Goal: Entertainment & Leisure: Consume media (video, audio)

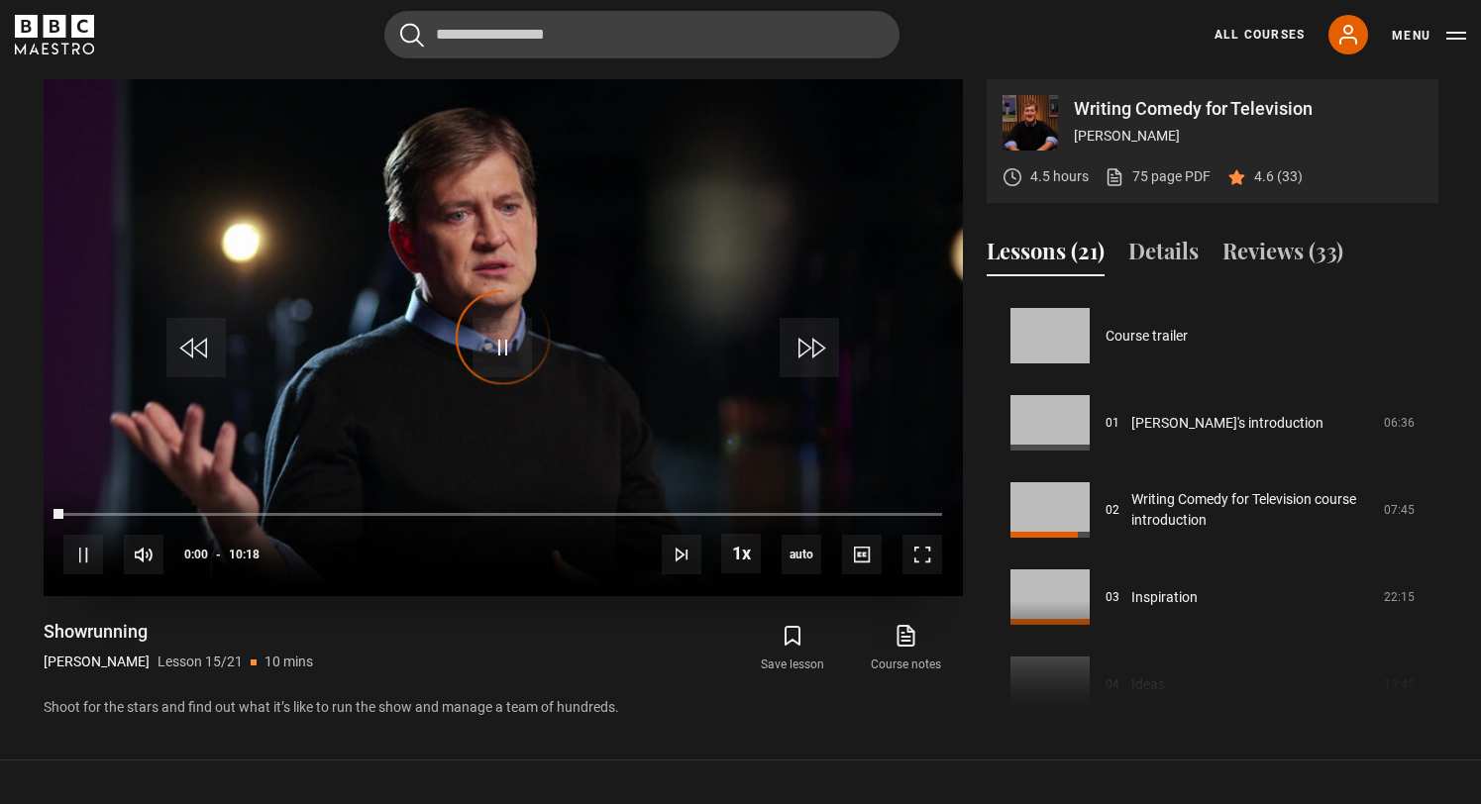
scroll to position [1221, 0]
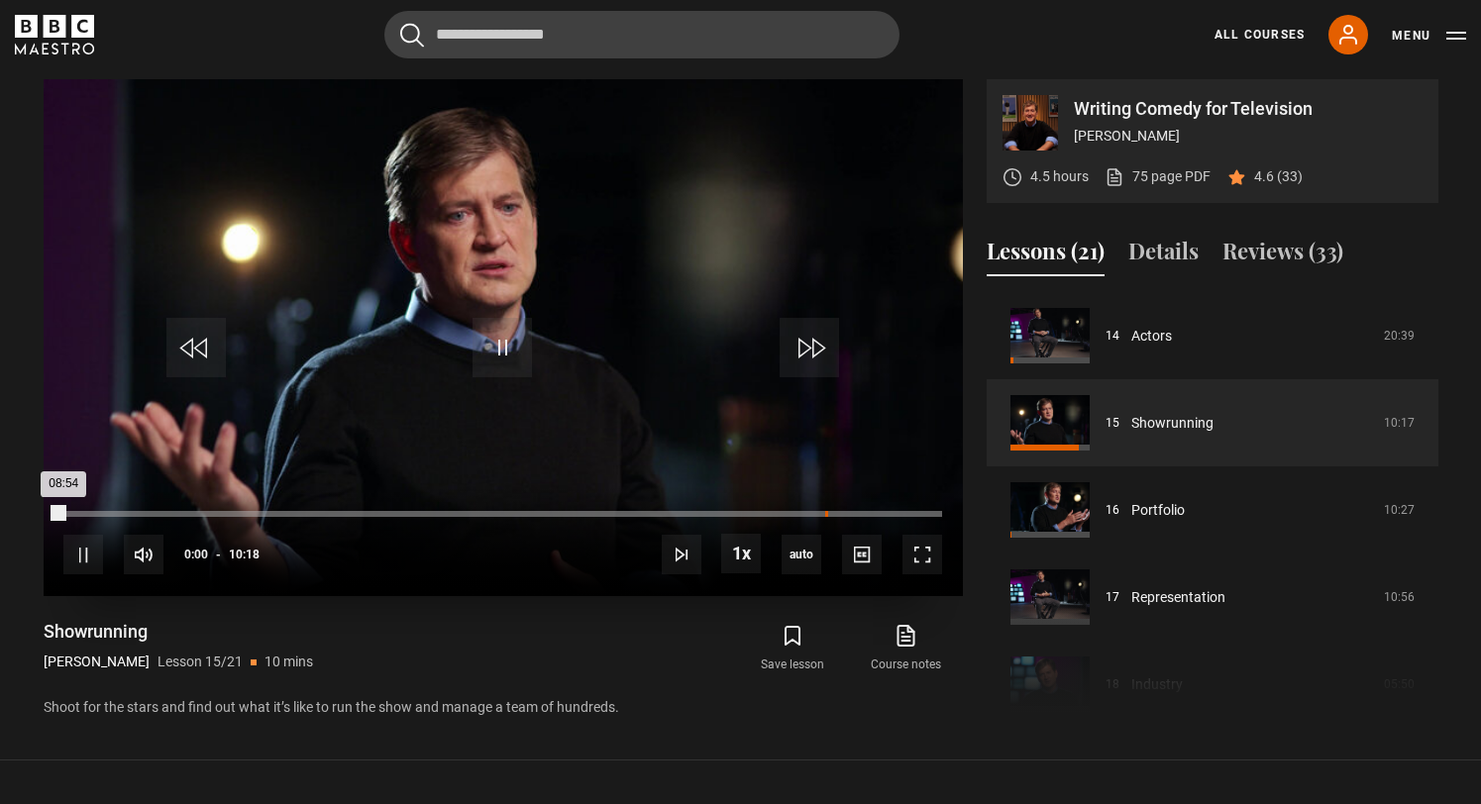
click at [824, 511] on div "Loaded : 0.00% 08:56 08:54" at bounding box center [502, 514] width 878 height 6
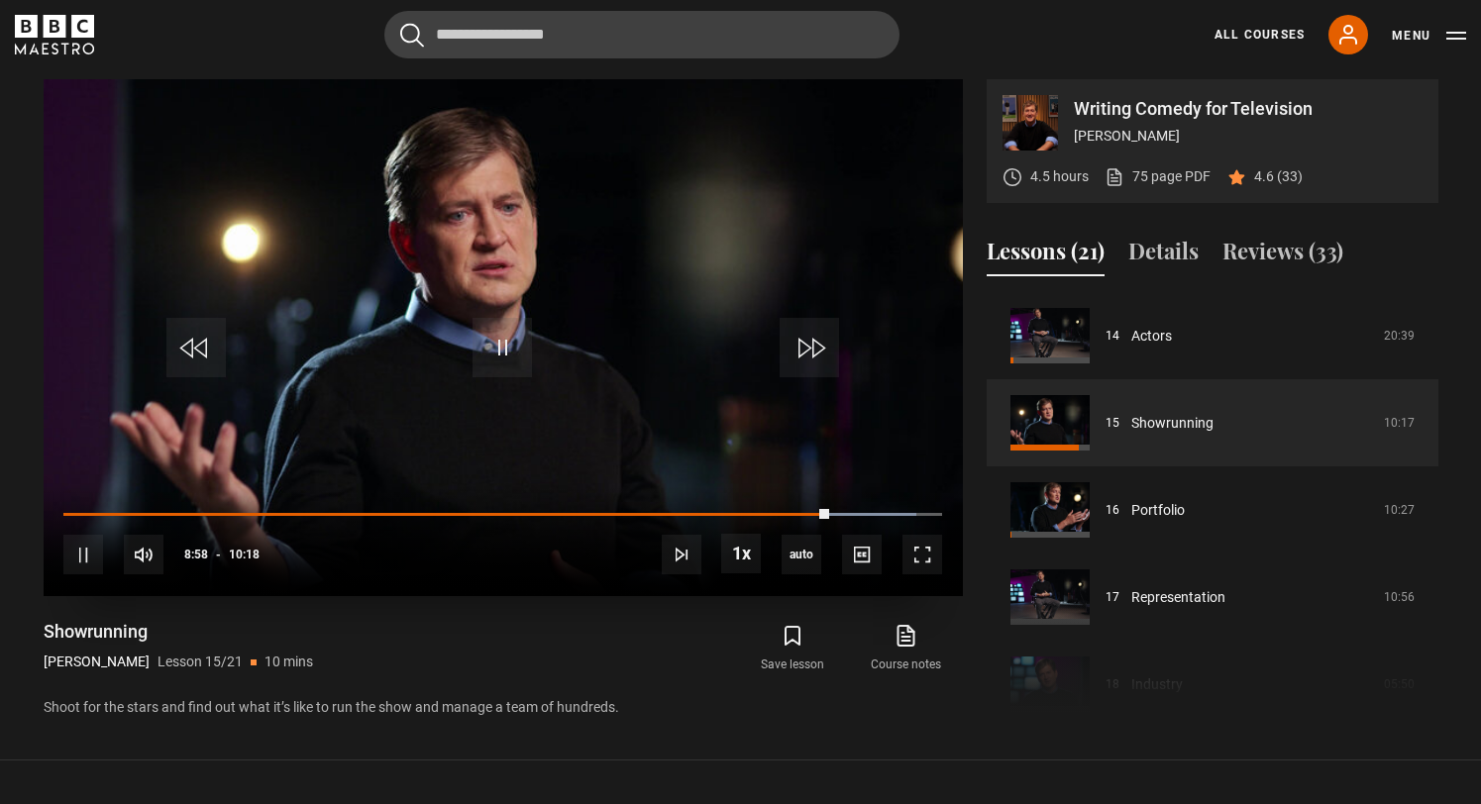
click at [869, 511] on div "10s Skip Back 10 seconds Pause 10s Skip Forward 10 seconds Loaded : 97.09% 09:0…" at bounding box center [503, 541] width 919 height 110
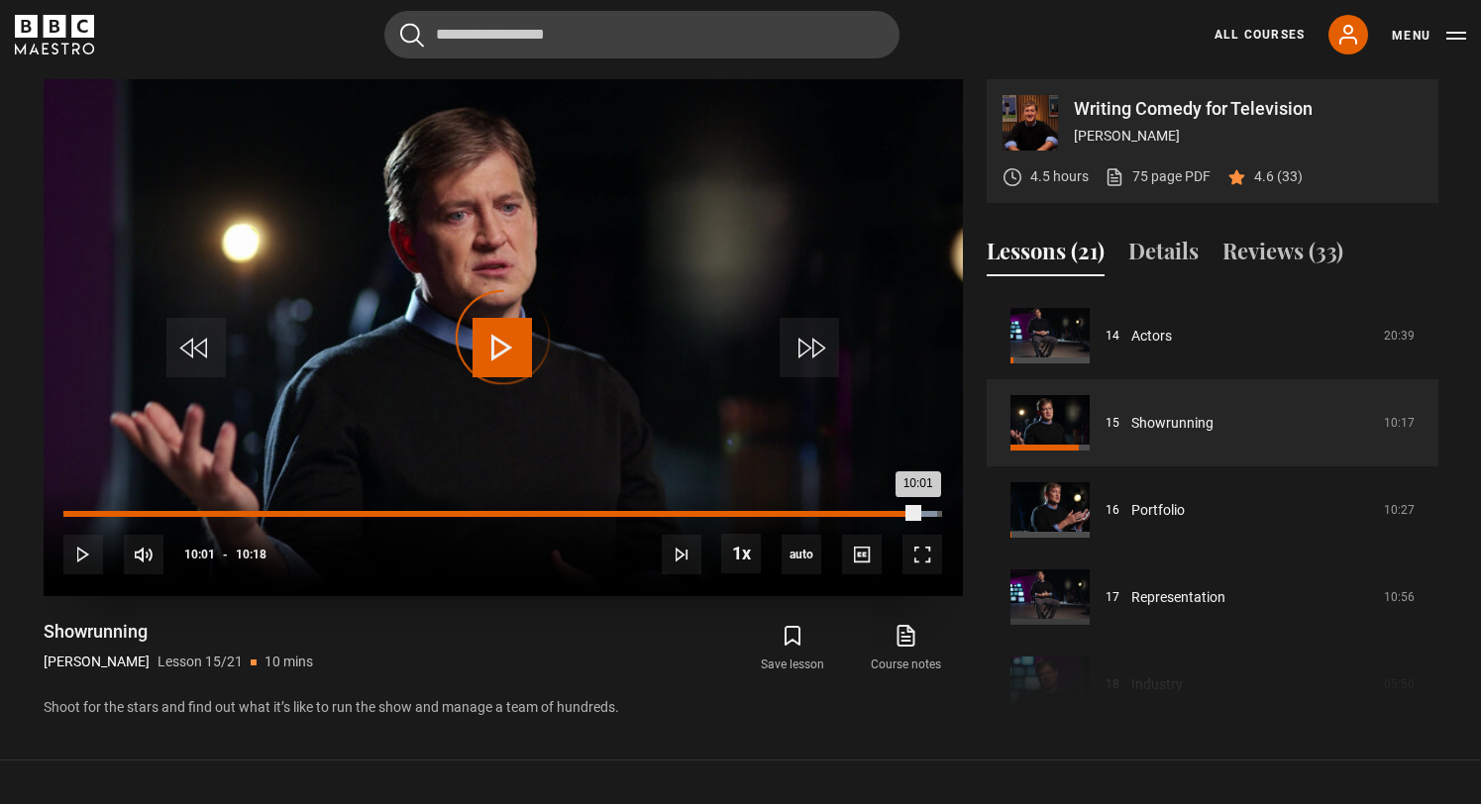
click at [917, 514] on div "Loaded : 99.51% 10:01 10:01" at bounding box center [502, 514] width 878 height 6
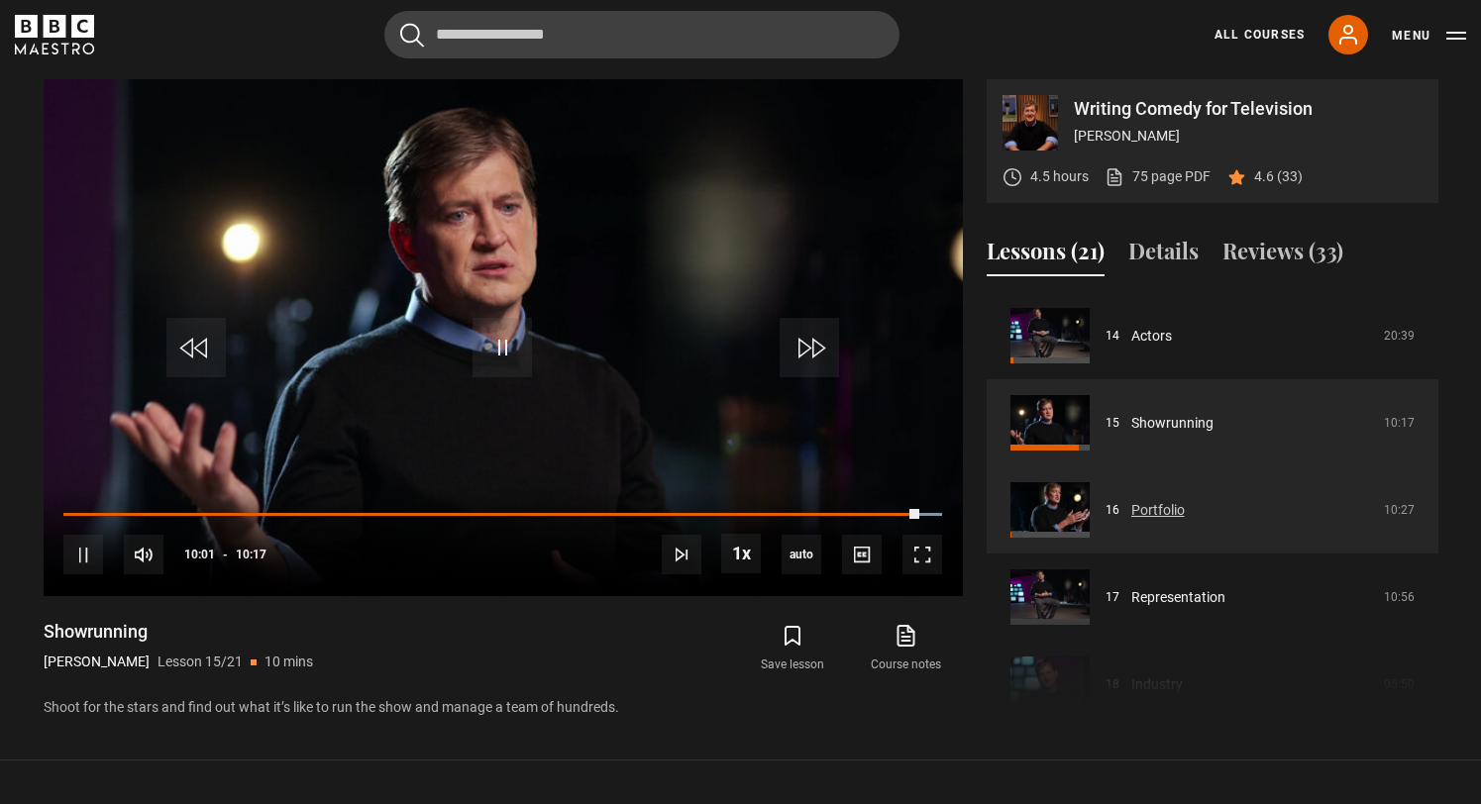
click at [1151, 521] on link "Portfolio" at bounding box center [1157, 510] width 53 height 21
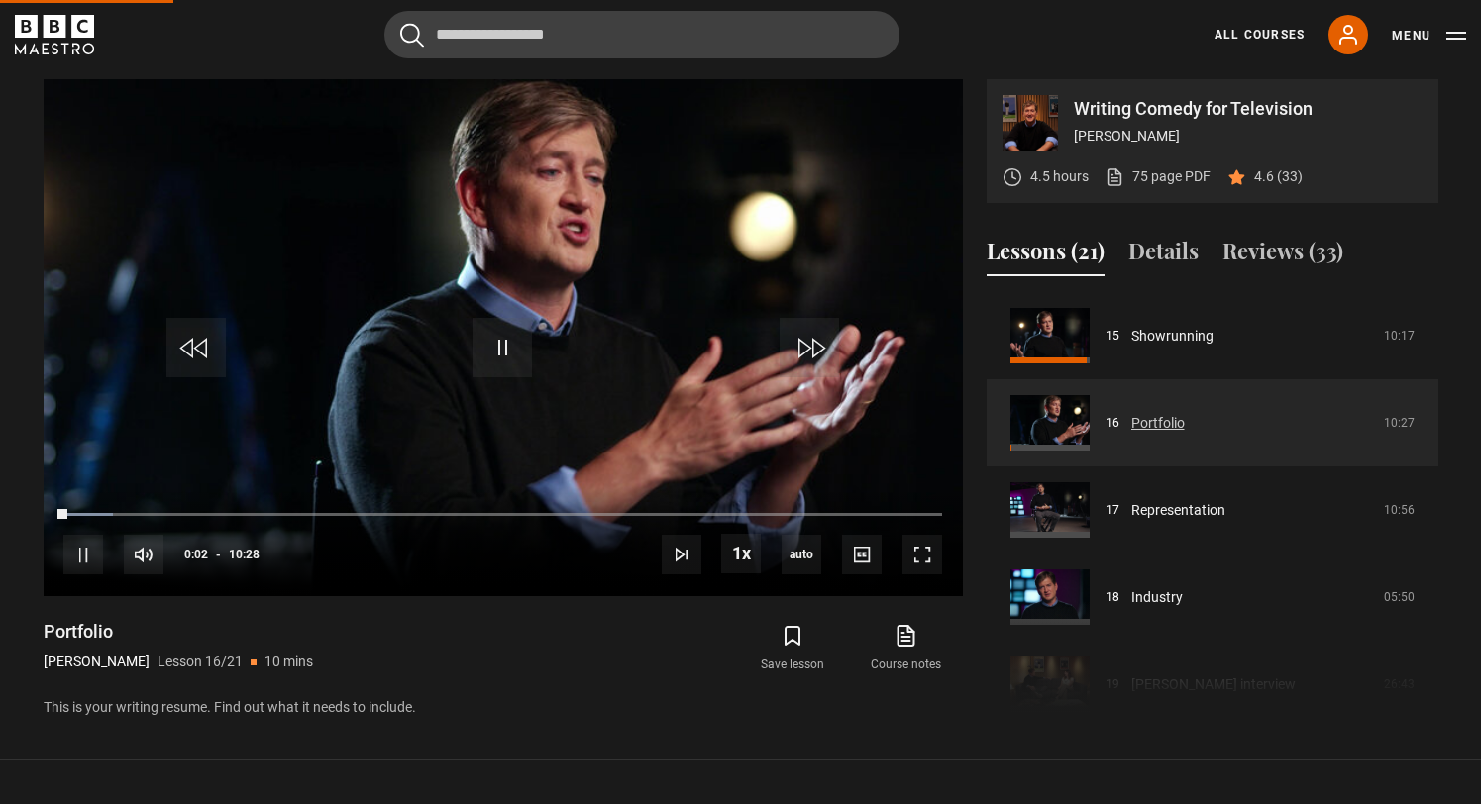
click at [1131, 434] on link "Portfolio" at bounding box center [1157, 423] width 53 height 21
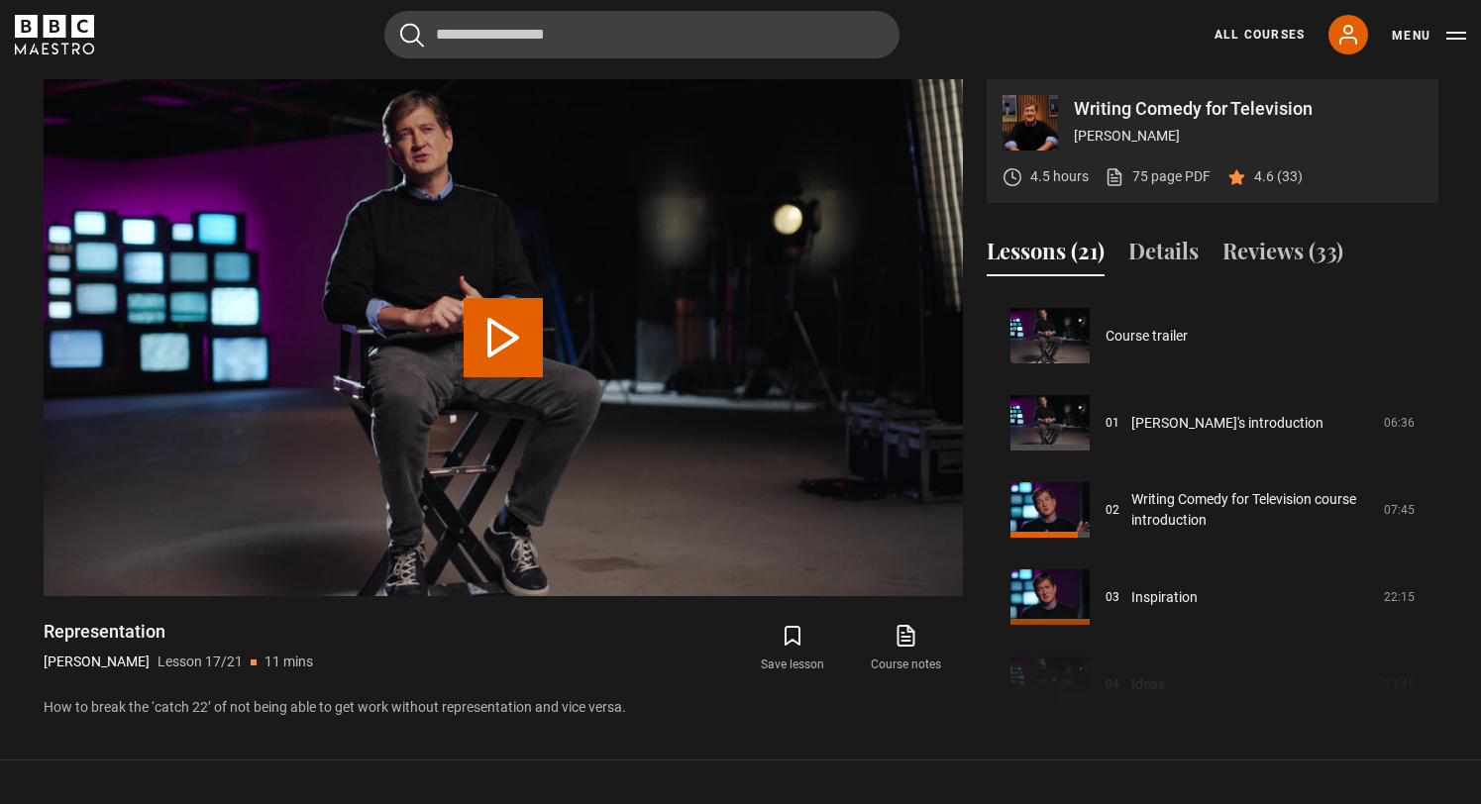
scroll to position [1395, 0]
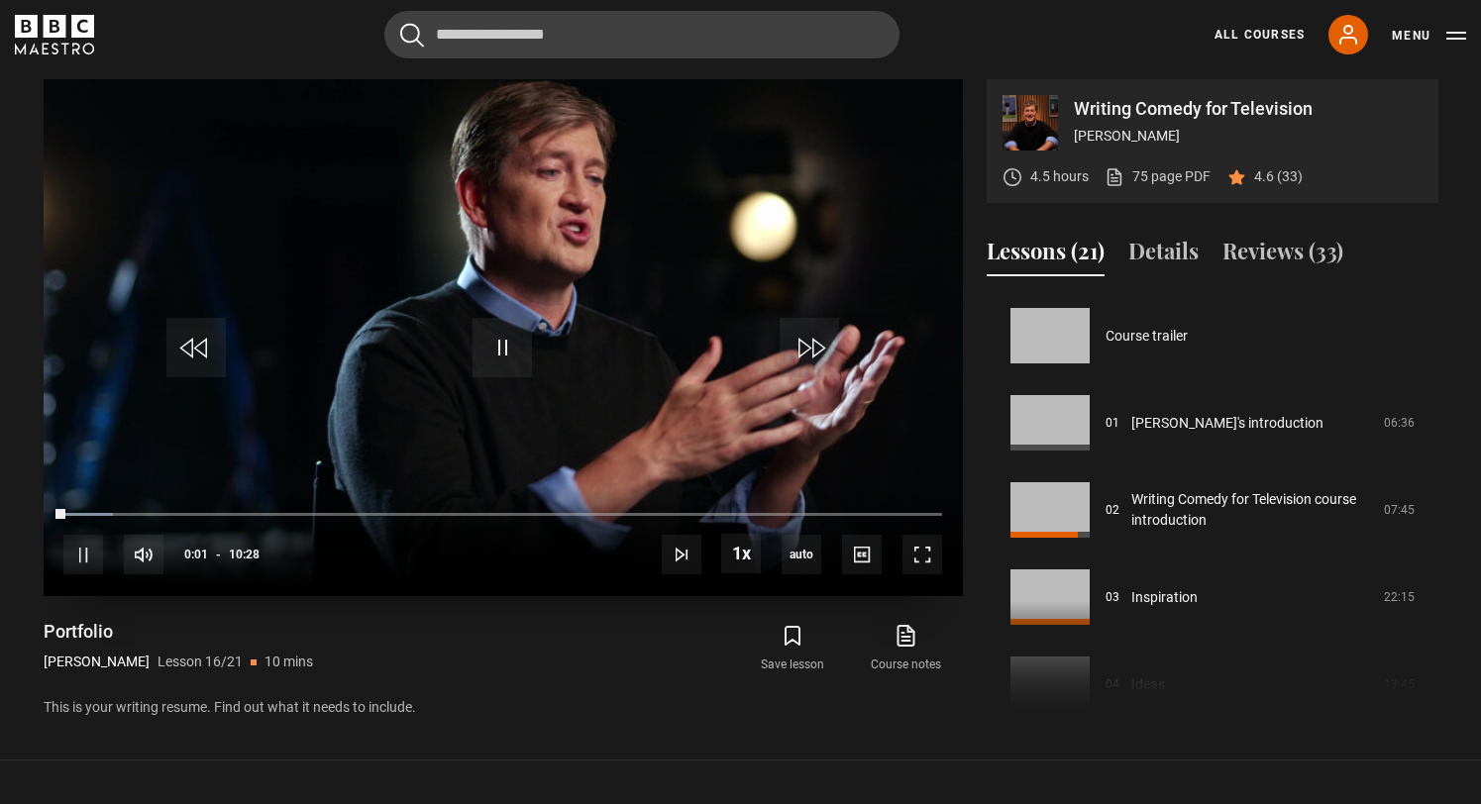
scroll to position [1308, 0]
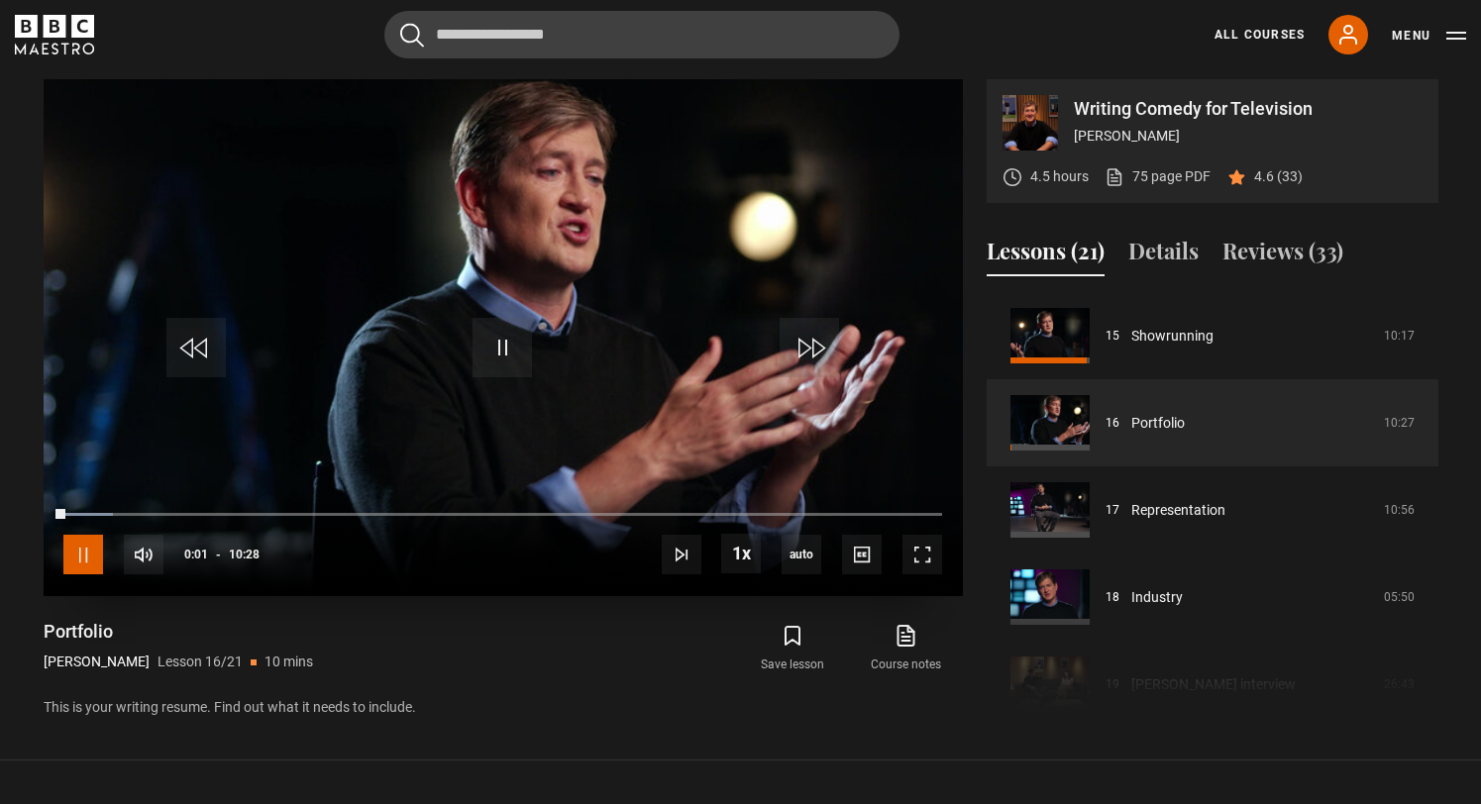
click at [87, 552] on span "Video Player" at bounding box center [83, 555] width 40 height 40
